Goal: Navigation & Orientation: Go to known website

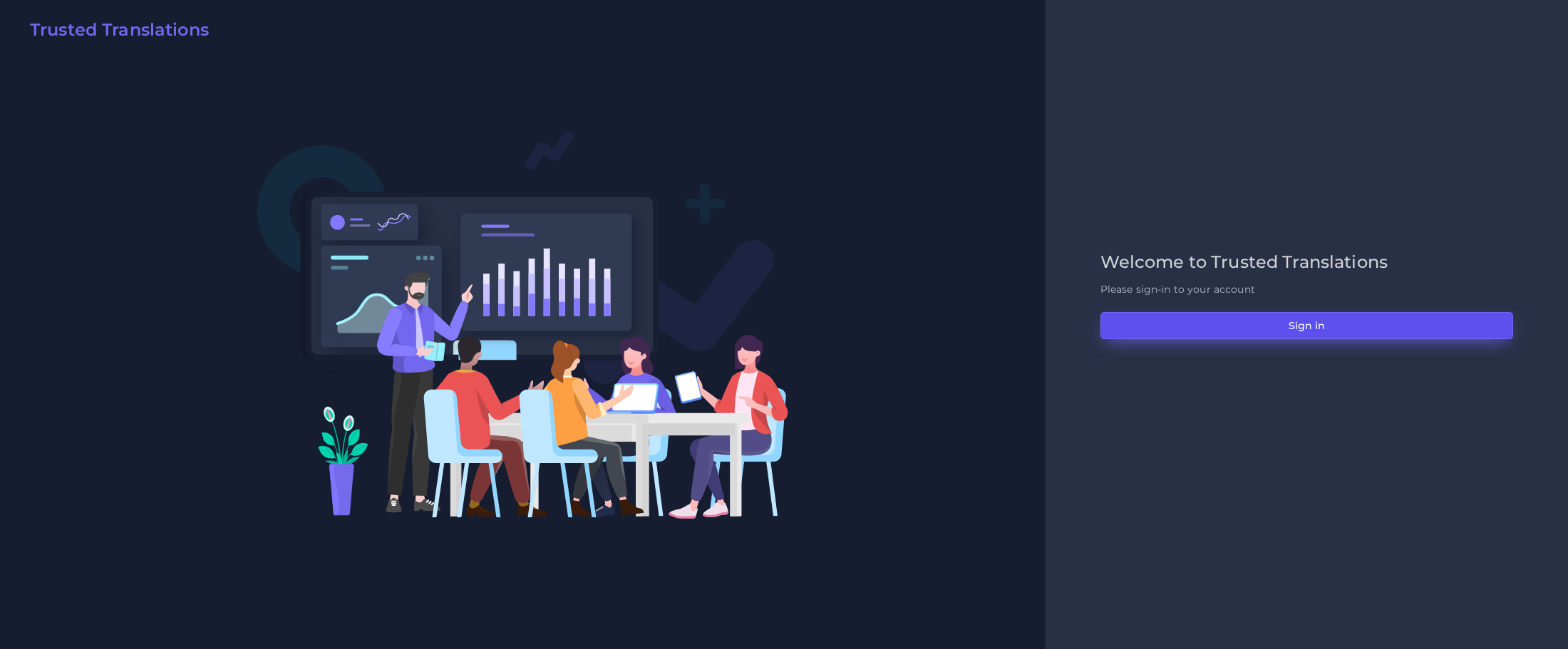
click at [1350, 327] on button "Sign in" at bounding box center [1307, 325] width 413 height 27
click at [1136, 318] on button "Sign in" at bounding box center [1307, 325] width 413 height 27
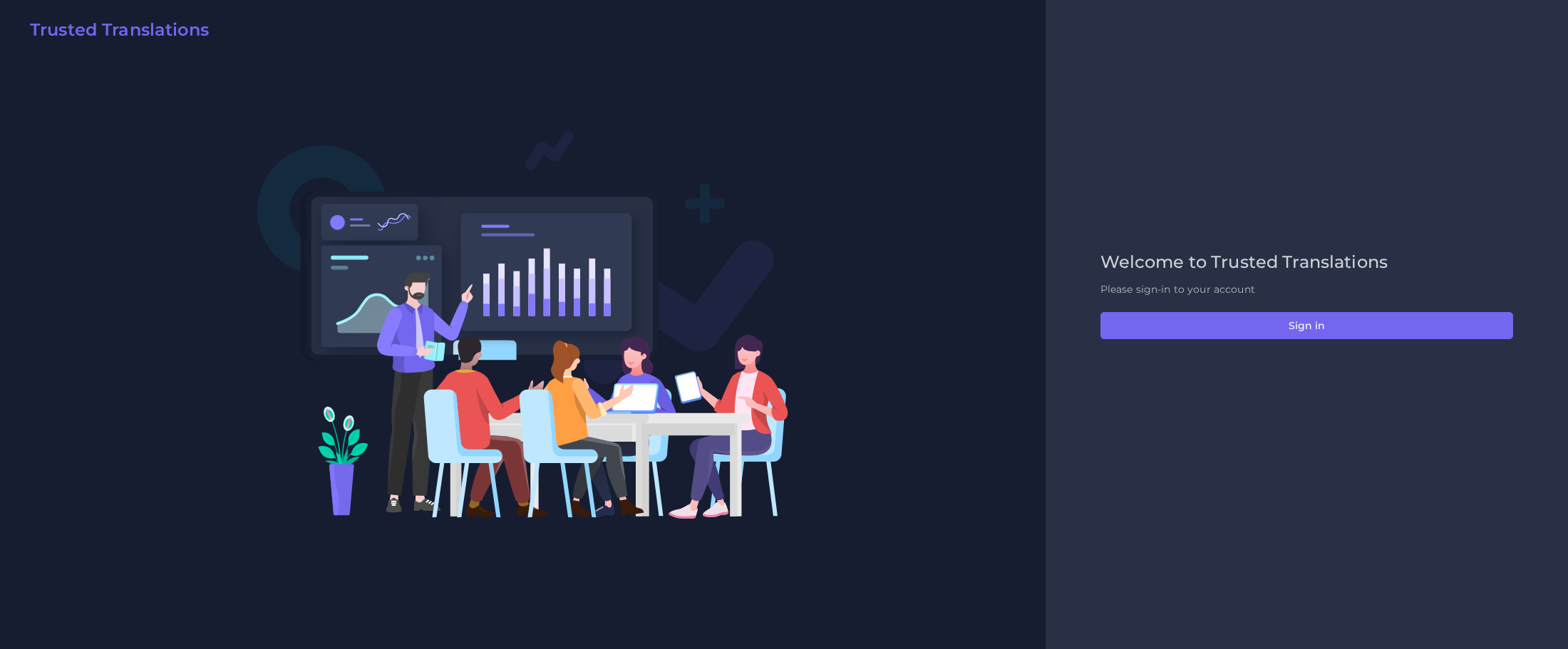
click at [61, 31] on h2 "Trusted Translations" at bounding box center [119, 30] width 179 height 21
